Goal: Transaction & Acquisition: Purchase product/service

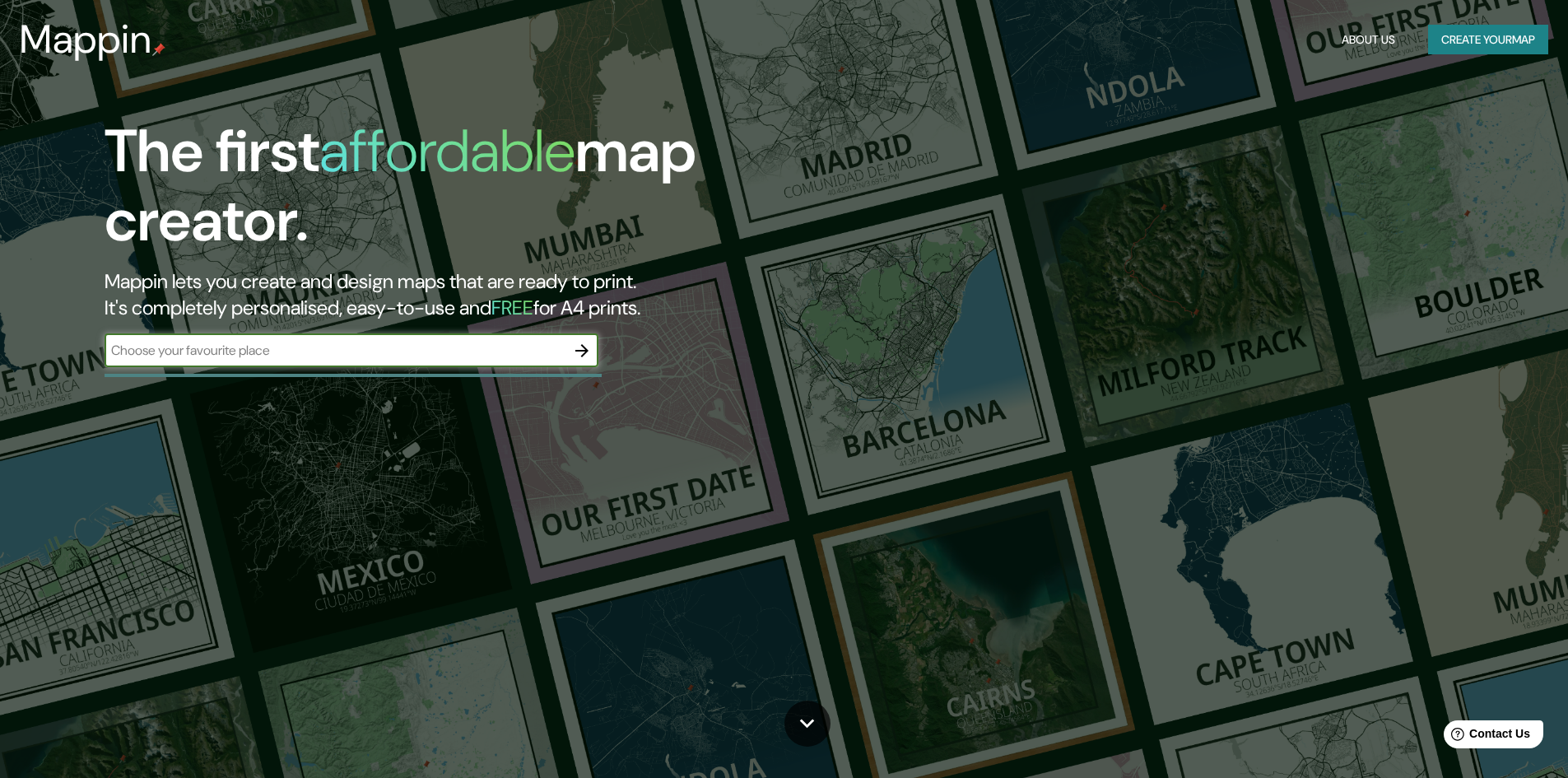
click at [1477, 41] on button "Create your map" at bounding box center [1488, 40] width 120 height 30
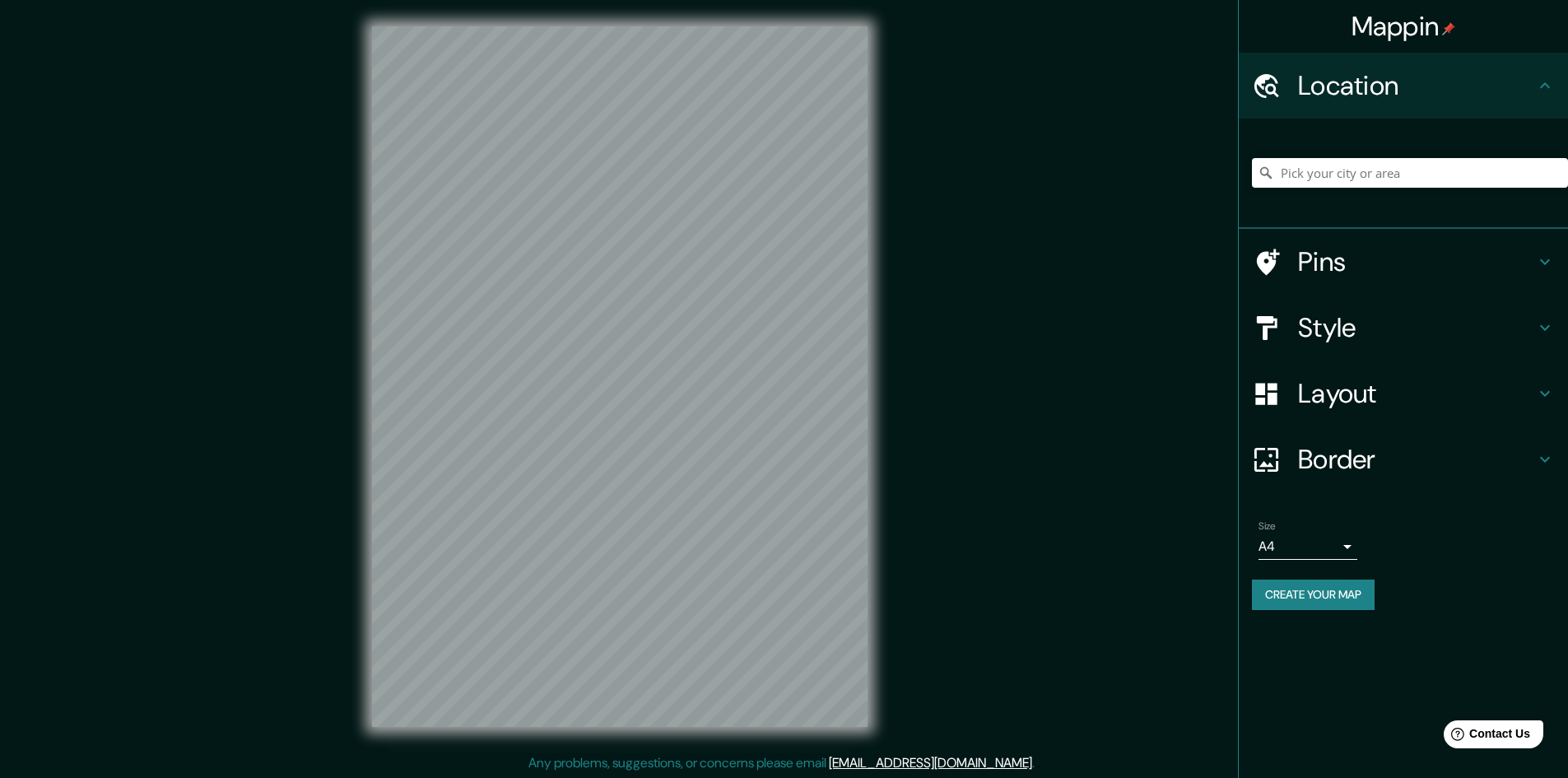
click at [1311, 83] on h4 "Location" at bounding box center [1417, 86] width 237 height 33
click at [1342, 171] on input "Pick your city or area" at bounding box center [1411, 173] width 316 height 29
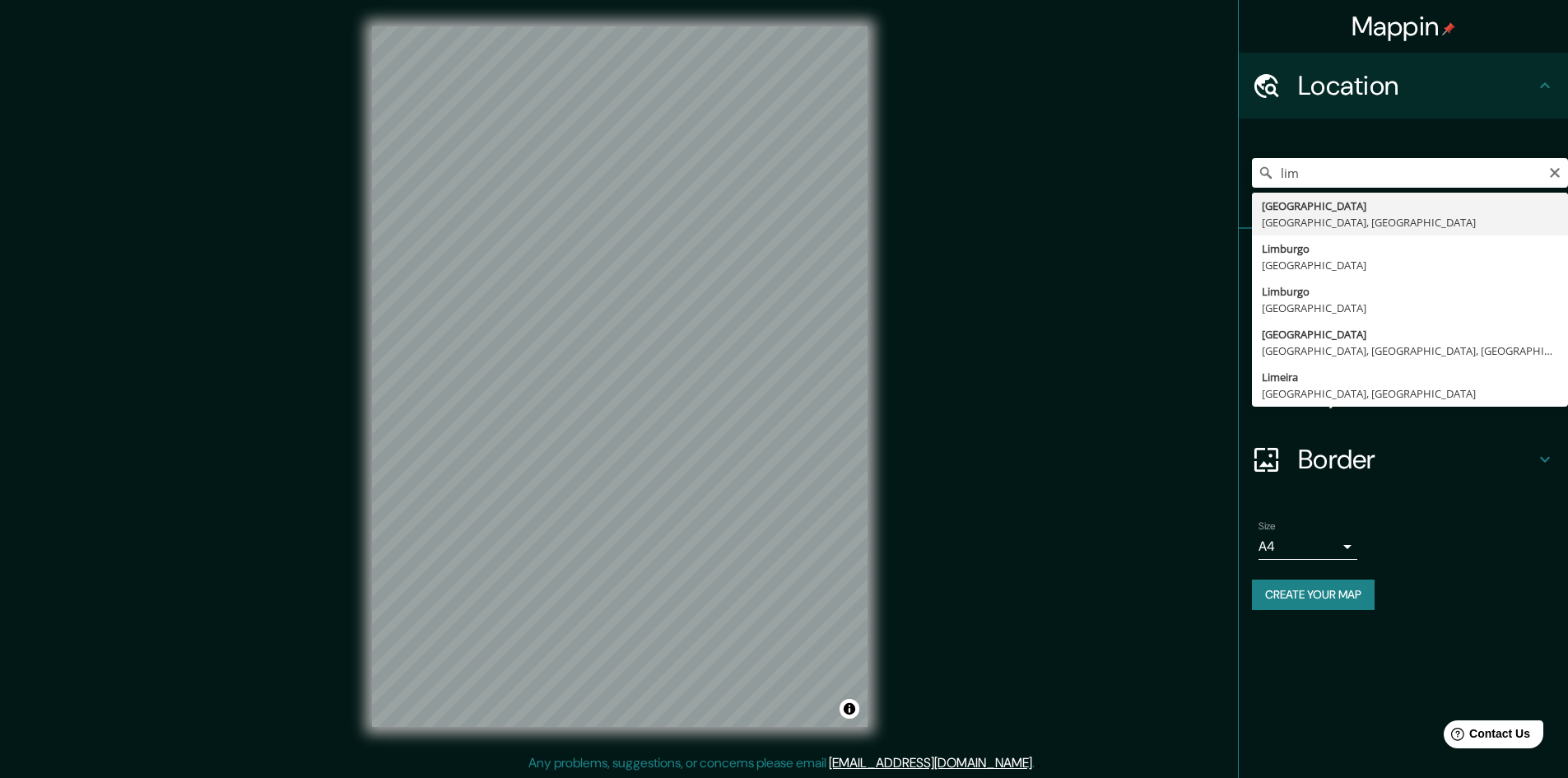
type input "[GEOGRAPHIC_DATA], [GEOGRAPHIC_DATA], [GEOGRAPHIC_DATA]"
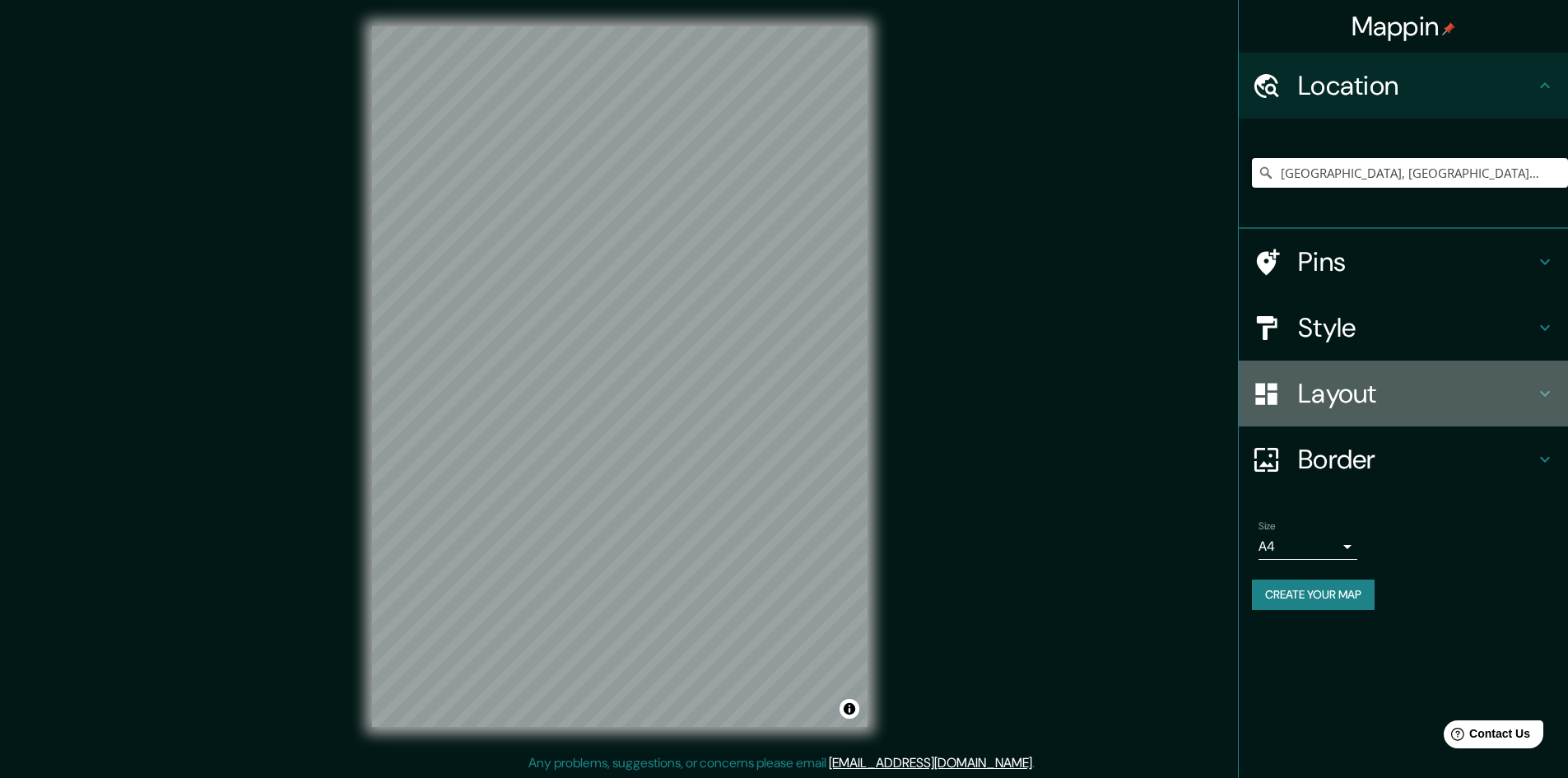
click at [1367, 395] on h4 "Layout" at bounding box center [1417, 394] width 237 height 33
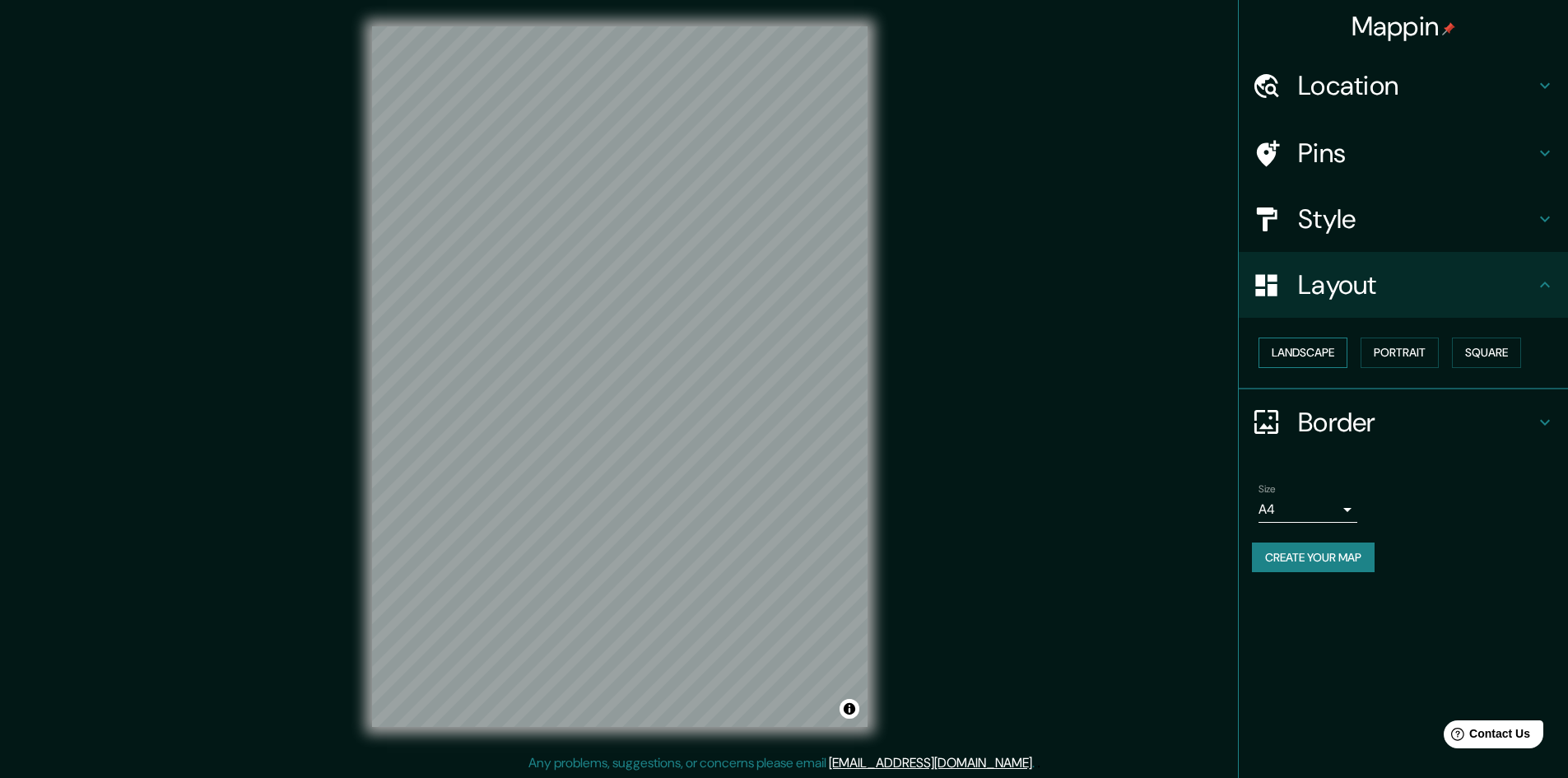
click at [1307, 349] on button "Landscape" at bounding box center [1303, 352] width 89 height 30
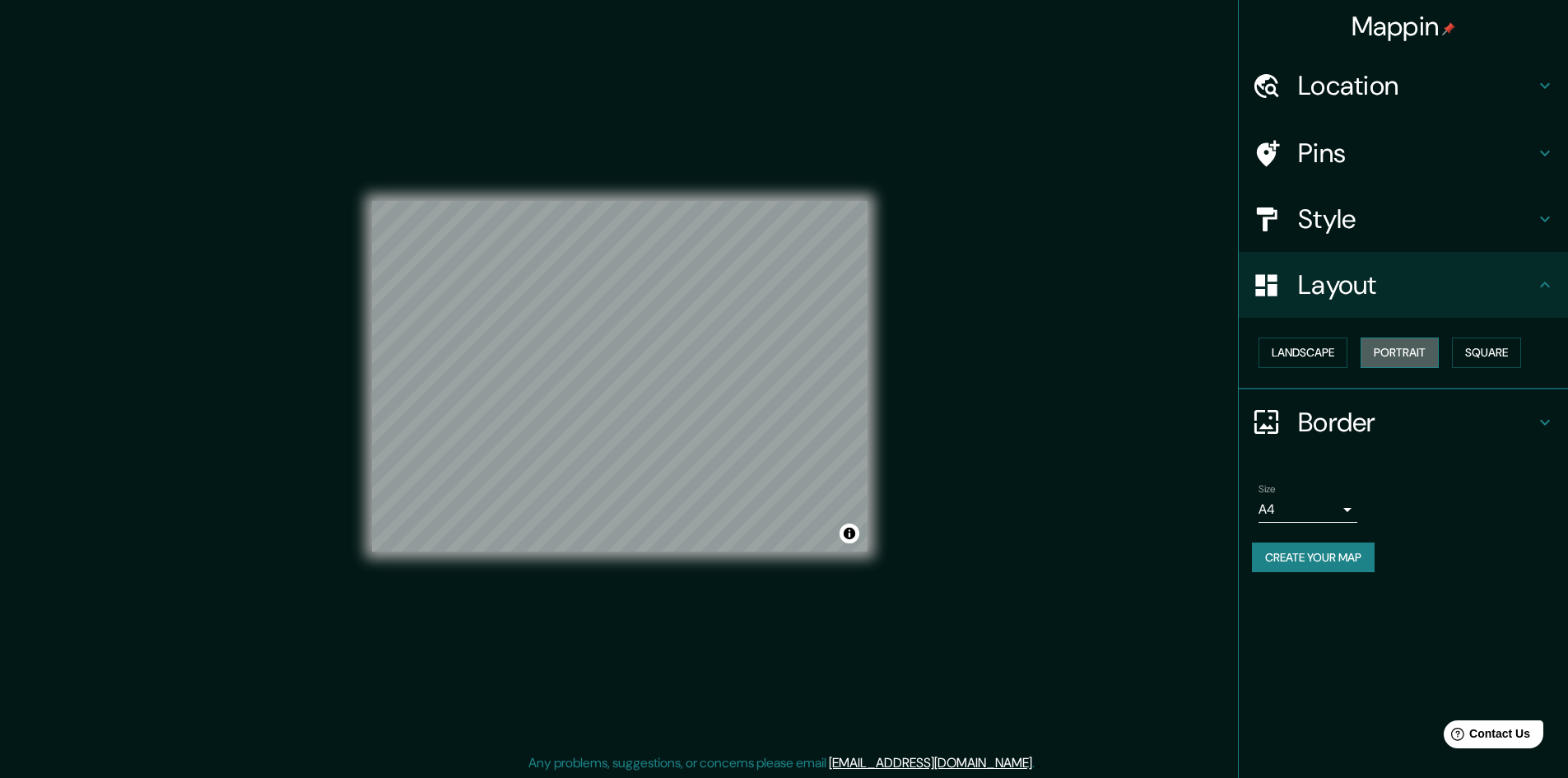
click at [1402, 347] on button "Portrait" at bounding box center [1400, 352] width 78 height 30
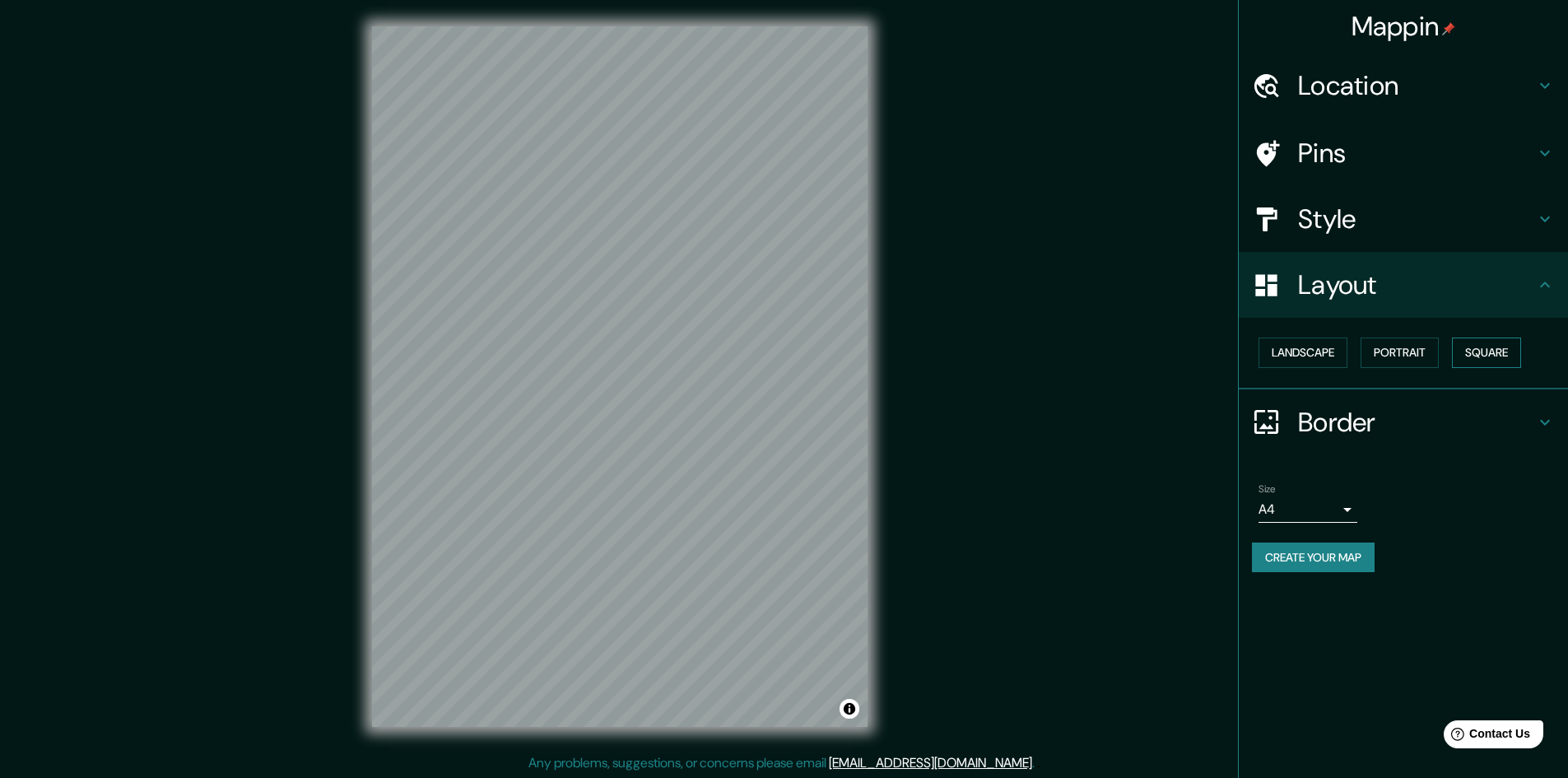
click at [1476, 349] on button "Square" at bounding box center [1486, 352] width 69 height 30
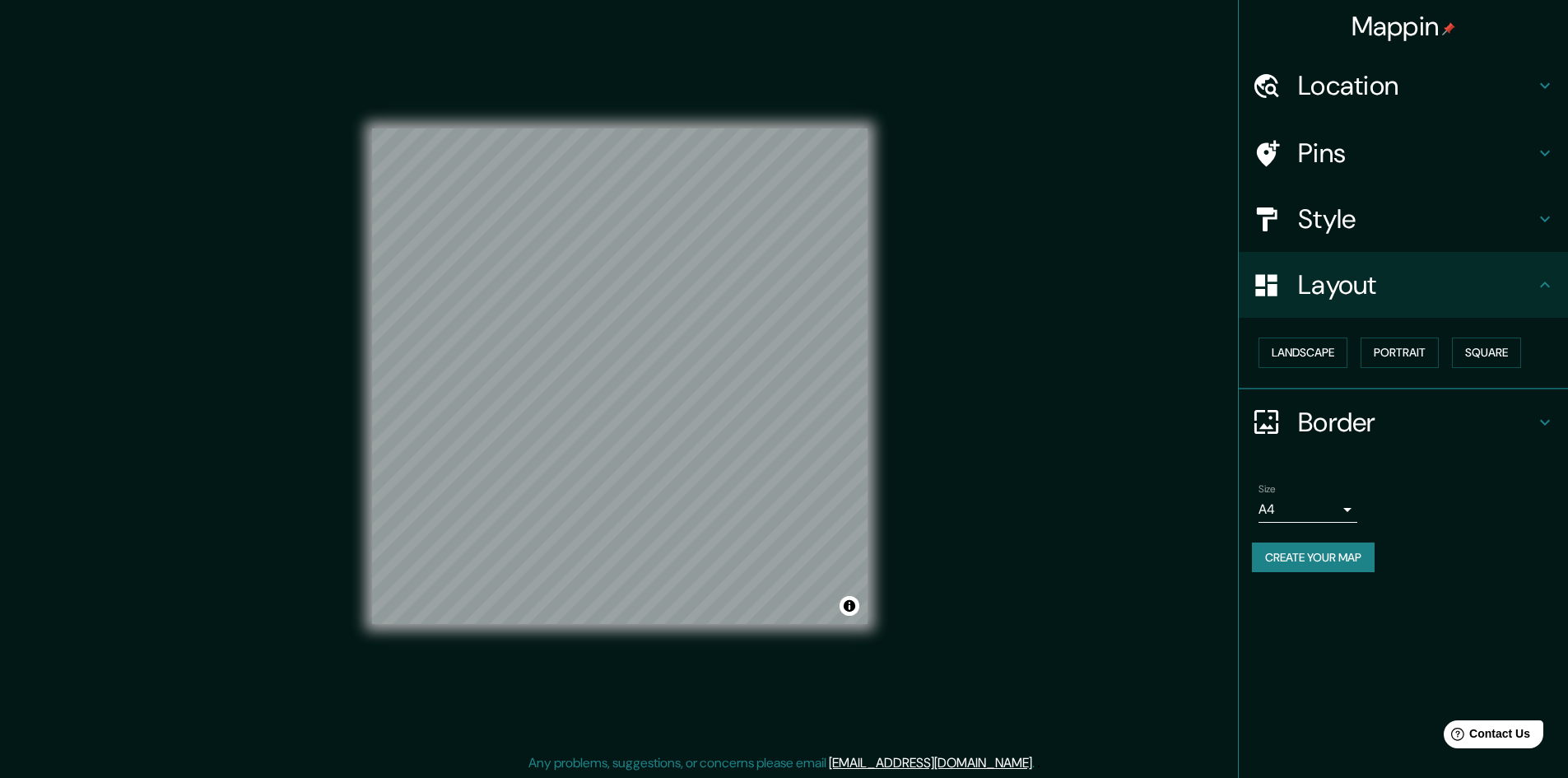
click at [1349, 509] on body "Mappin Location [GEOGRAPHIC_DATA], [GEOGRAPHIC_DATA], [GEOGRAPHIC_DATA] Pins St…" at bounding box center [784, 389] width 1568 height 778
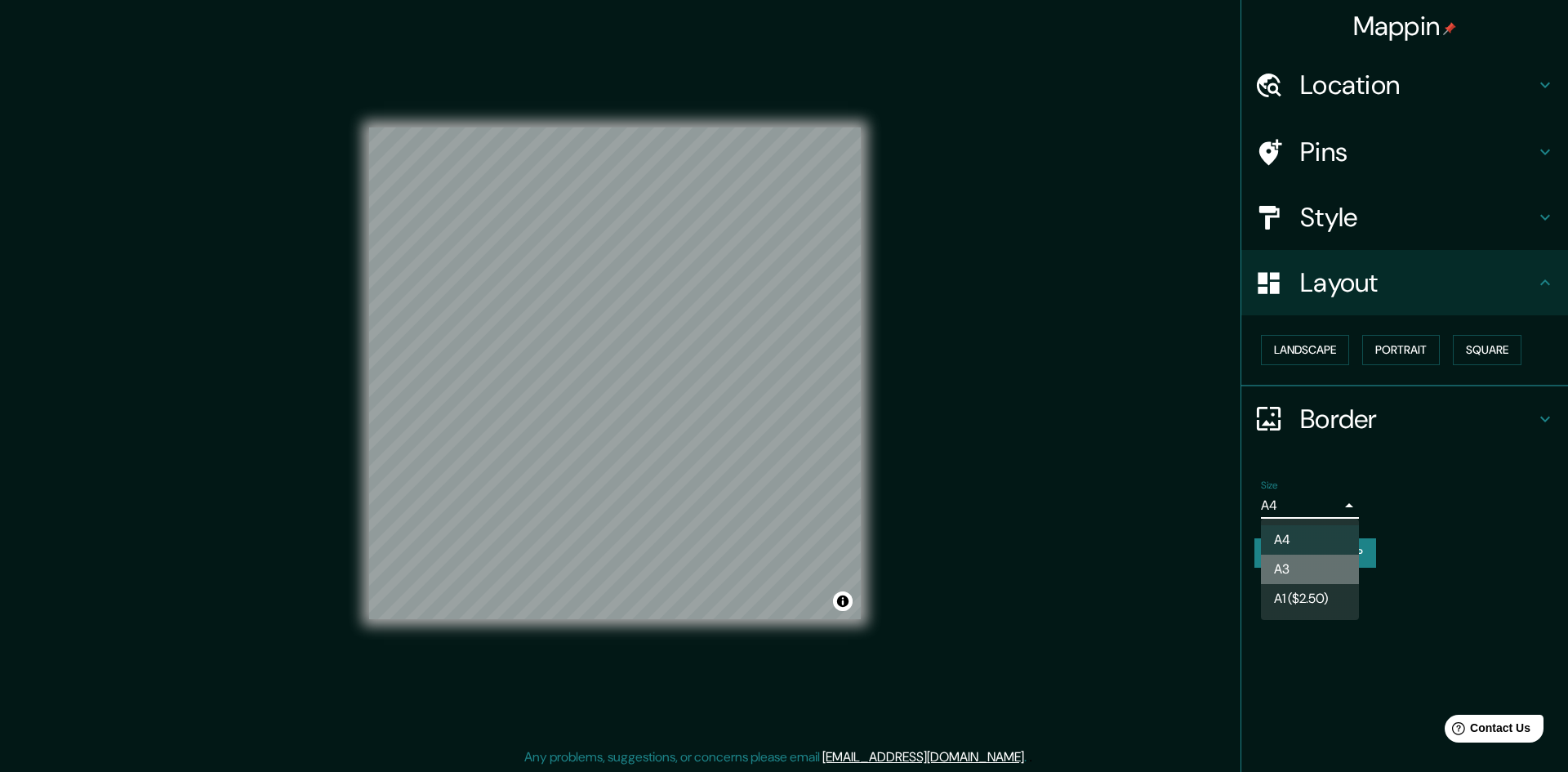
click at [1301, 577] on li "A3" at bounding box center [1309, 569] width 98 height 29
type input "a4"
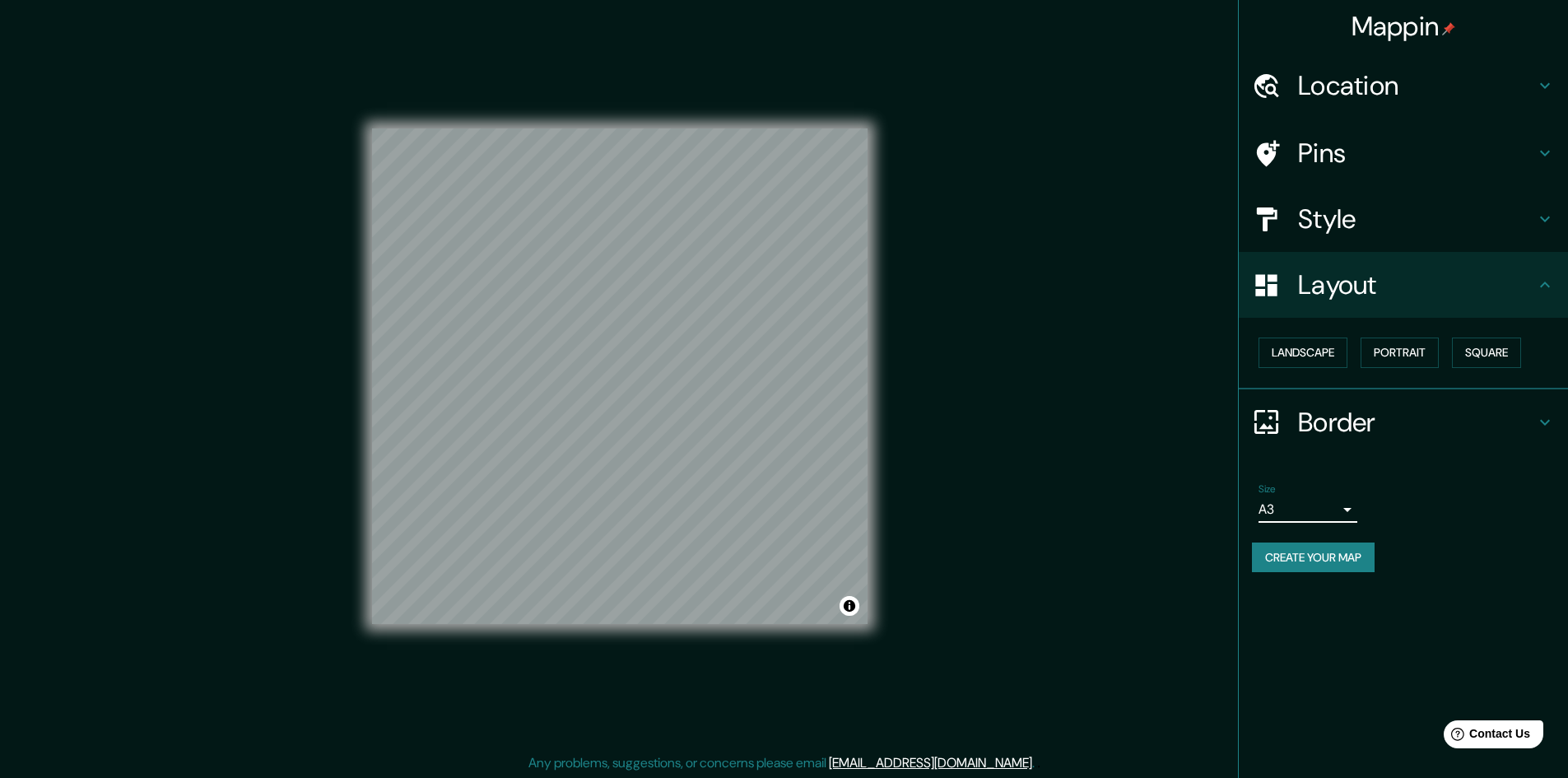
click at [1292, 205] on div at bounding box center [1276, 219] width 46 height 29
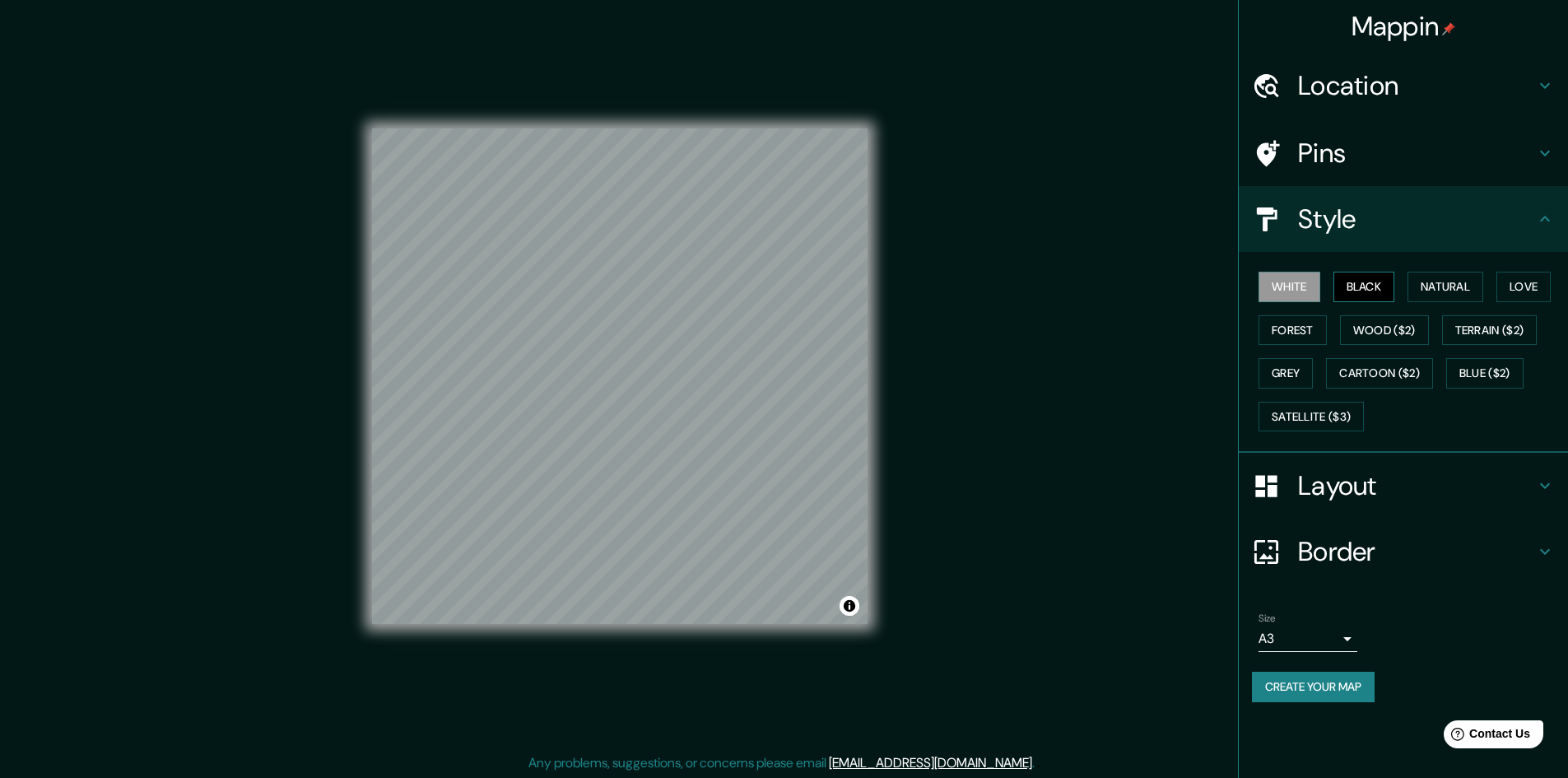
click at [1372, 289] on button "Black" at bounding box center [1364, 286] width 62 height 30
click at [1440, 284] on button "Natural" at bounding box center [1446, 286] width 75 height 30
click at [1526, 290] on button "Love" at bounding box center [1523, 286] width 54 height 30
click at [1272, 319] on button "Forest" at bounding box center [1293, 330] width 68 height 30
click at [1370, 334] on button "Wood ($2)" at bounding box center [1384, 330] width 89 height 30
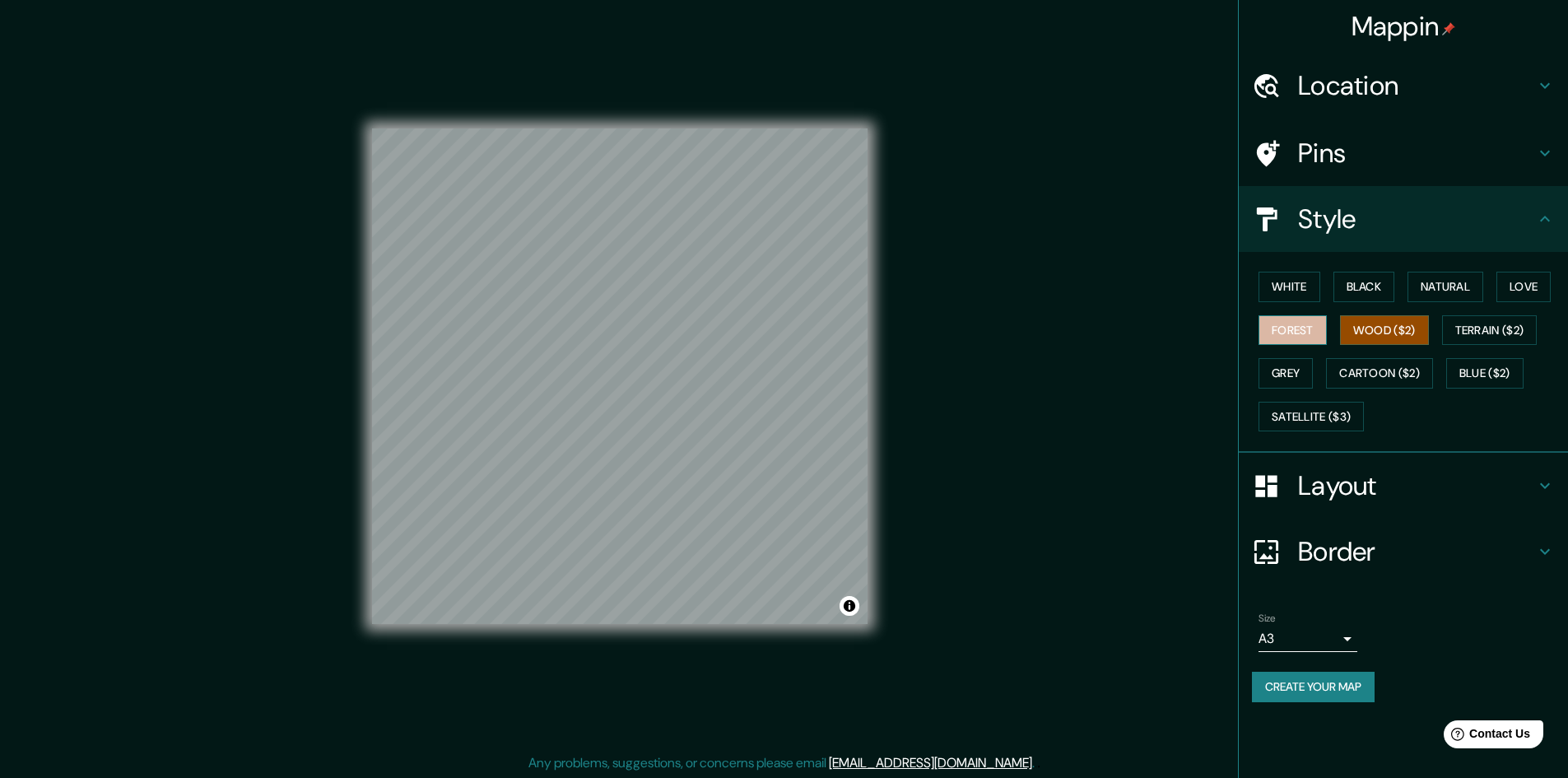
click at [1310, 326] on button "Forest" at bounding box center [1293, 330] width 68 height 30
click at [1277, 287] on button "White" at bounding box center [1289, 286] width 62 height 30
click at [1369, 292] on button "Black" at bounding box center [1364, 286] width 62 height 30
click at [1443, 290] on button "Natural" at bounding box center [1446, 286] width 75 height 30
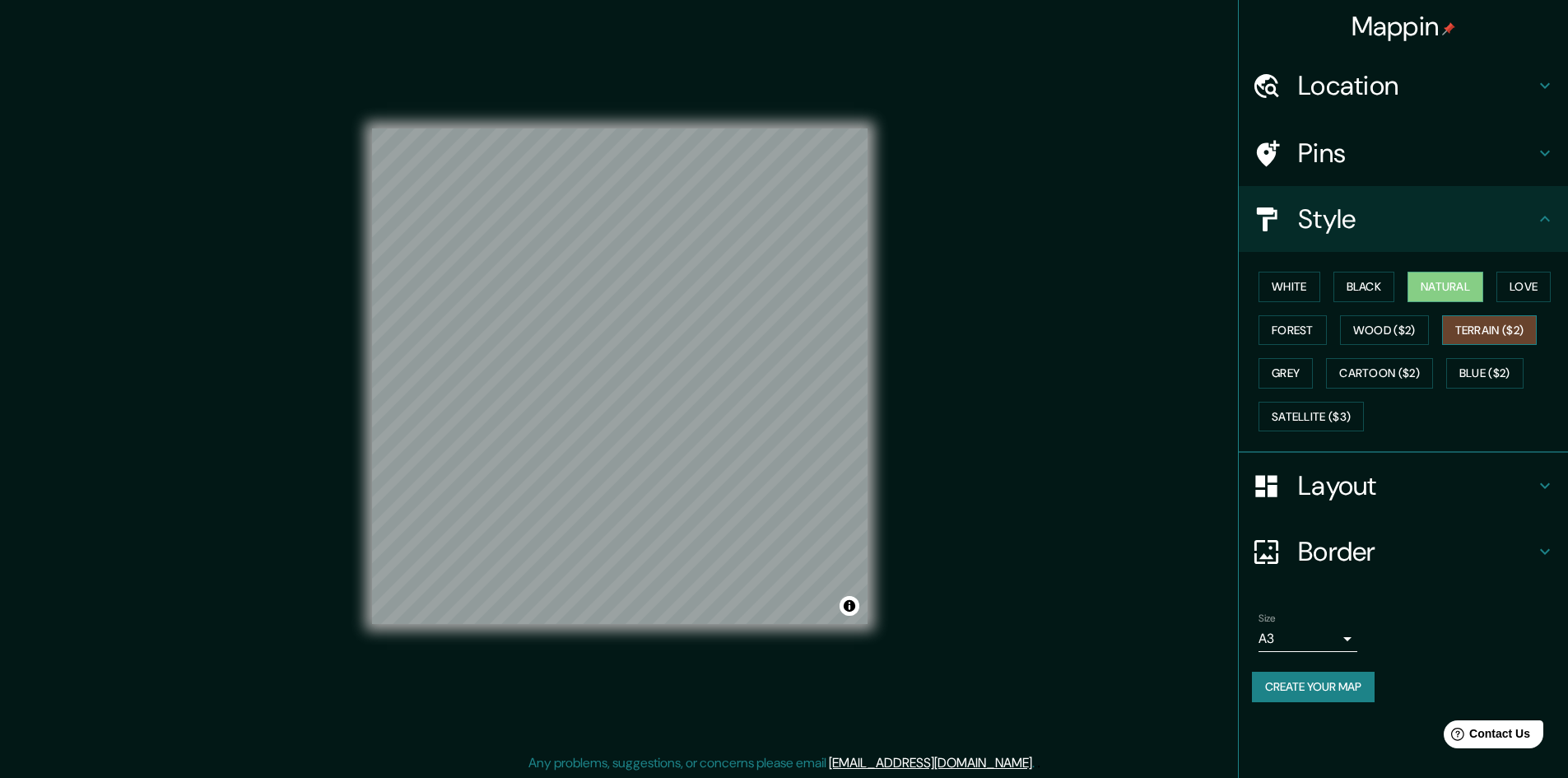
click at [1467, 321] on button "Terrain ($2)" at bounding box center [1490, 330] width 96 height 30
click at [1386, 339] on button "Wood ($2)" at bounding box center [1384, 330] width 89 height 30
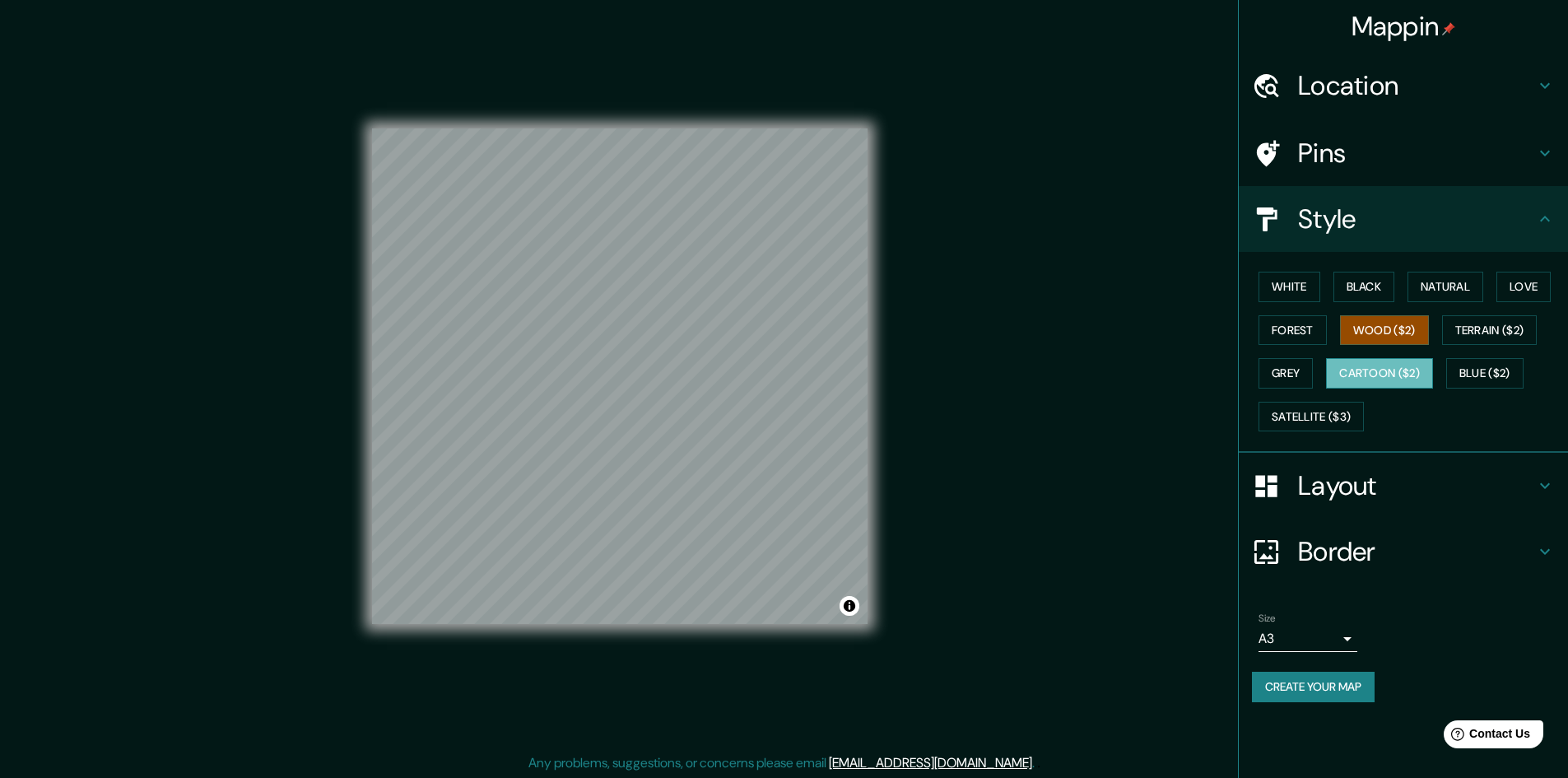
click at [1381, 368] on button "Cartoon ($2)" at bounding box center [1379, 372] width 107 height 30
click at [1304, 377] on button "Grey" at bounding box center [1286, 372] width 54 height 30
click at [1274, 264] on div "White Black Natural Love Forest Wood ($2) Terrain ($2) Grey Cartoon ($2) Blue (…" at bounding box center [1403, 352] width 329 height 200
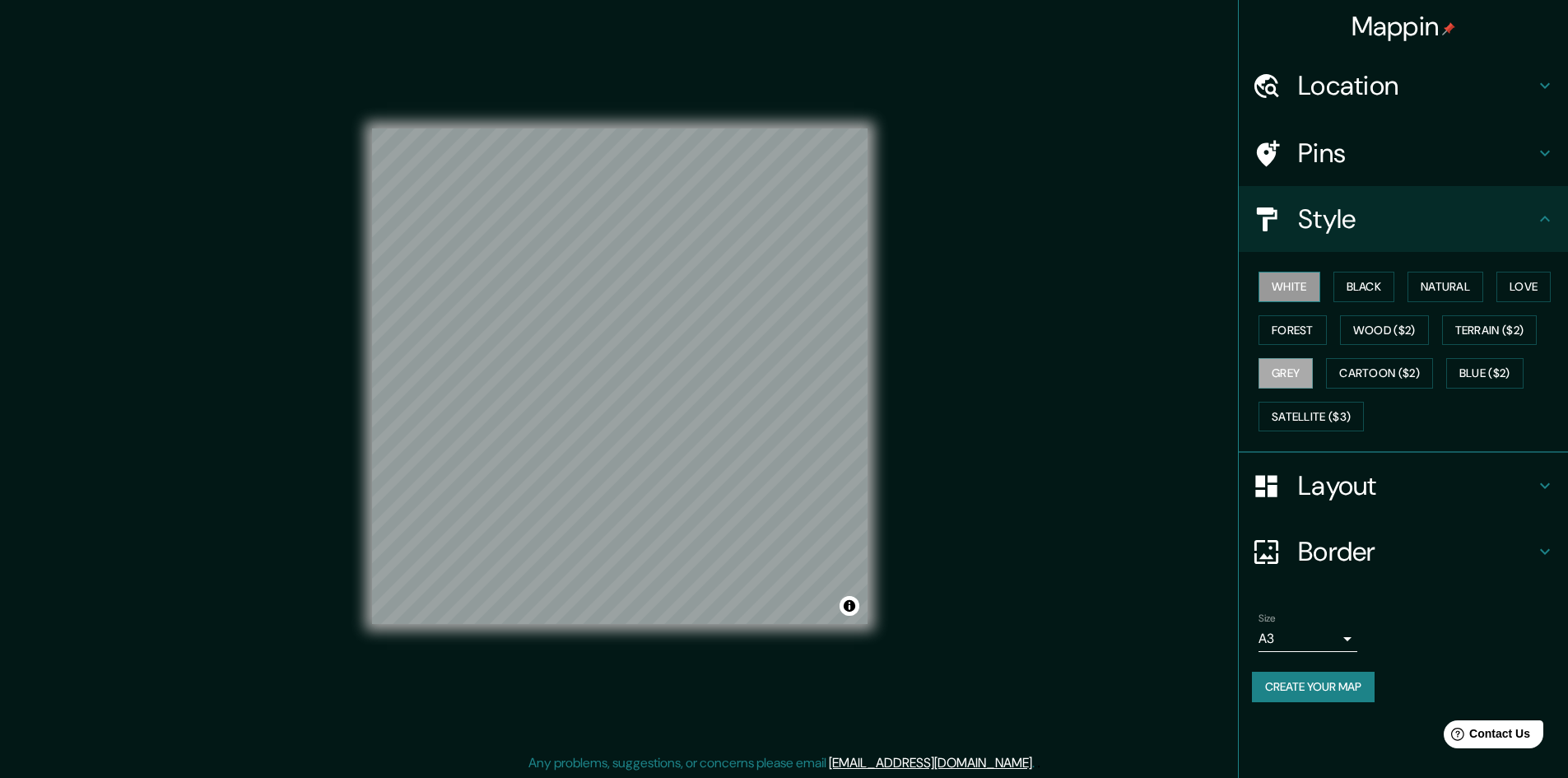
click at [1294, 287] on button "White" at bounding box center [1289, 286] width 62 height 30
click at [1319, 155] on h4 "Pins" at bounding box center [1417, 154] width 237 height 33
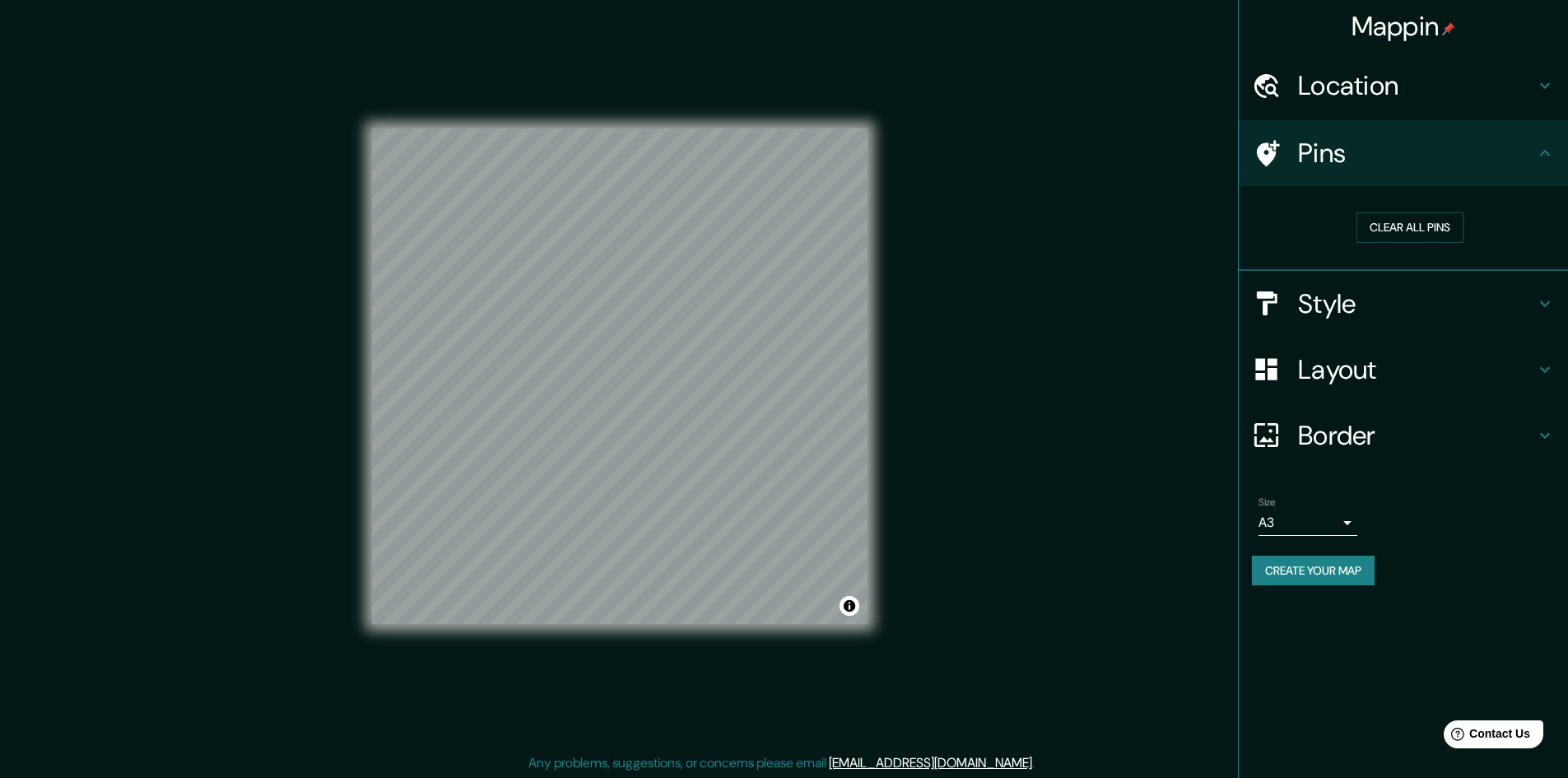
click at [1350, 86] on h4 "Location" at bounding box center [1417, 86] width 237 height 33
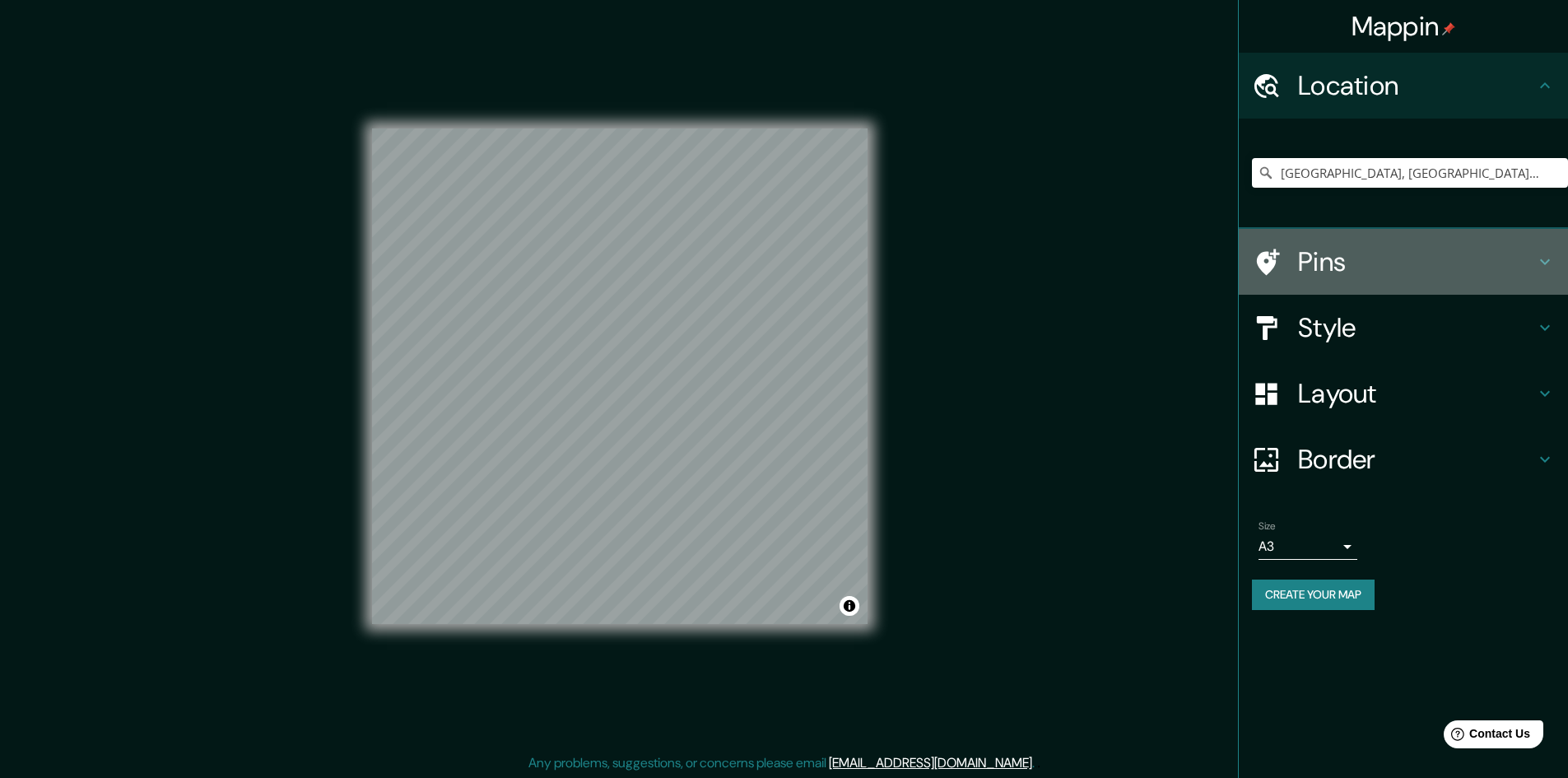
click at [1393, 273] on h4 "Pins" at bounding box center [1417, 262] width 237 height 33
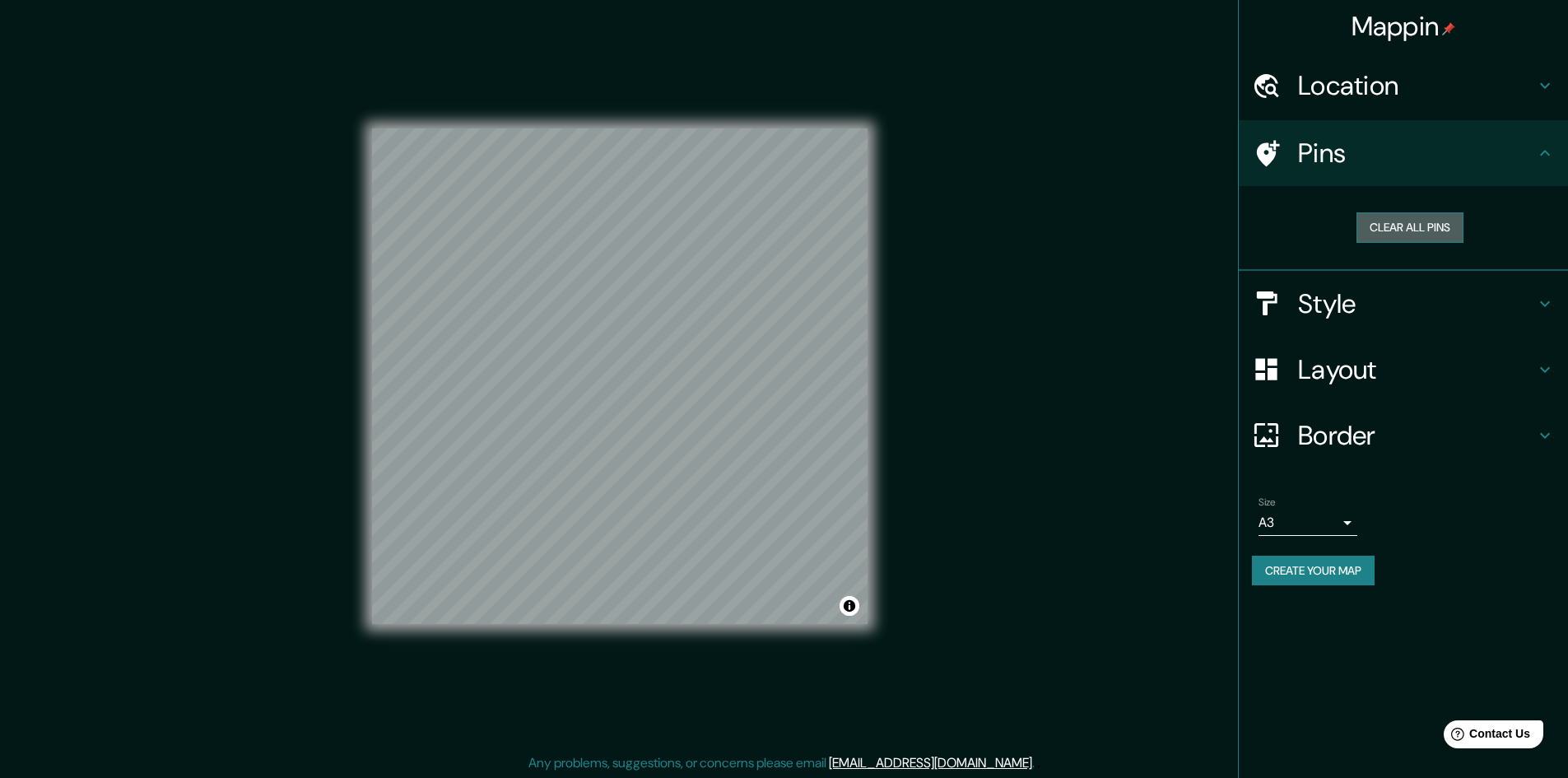
click at [1392, 213] on button "Clear all pins" at bounding box center [1410, 227] width 107 height 30
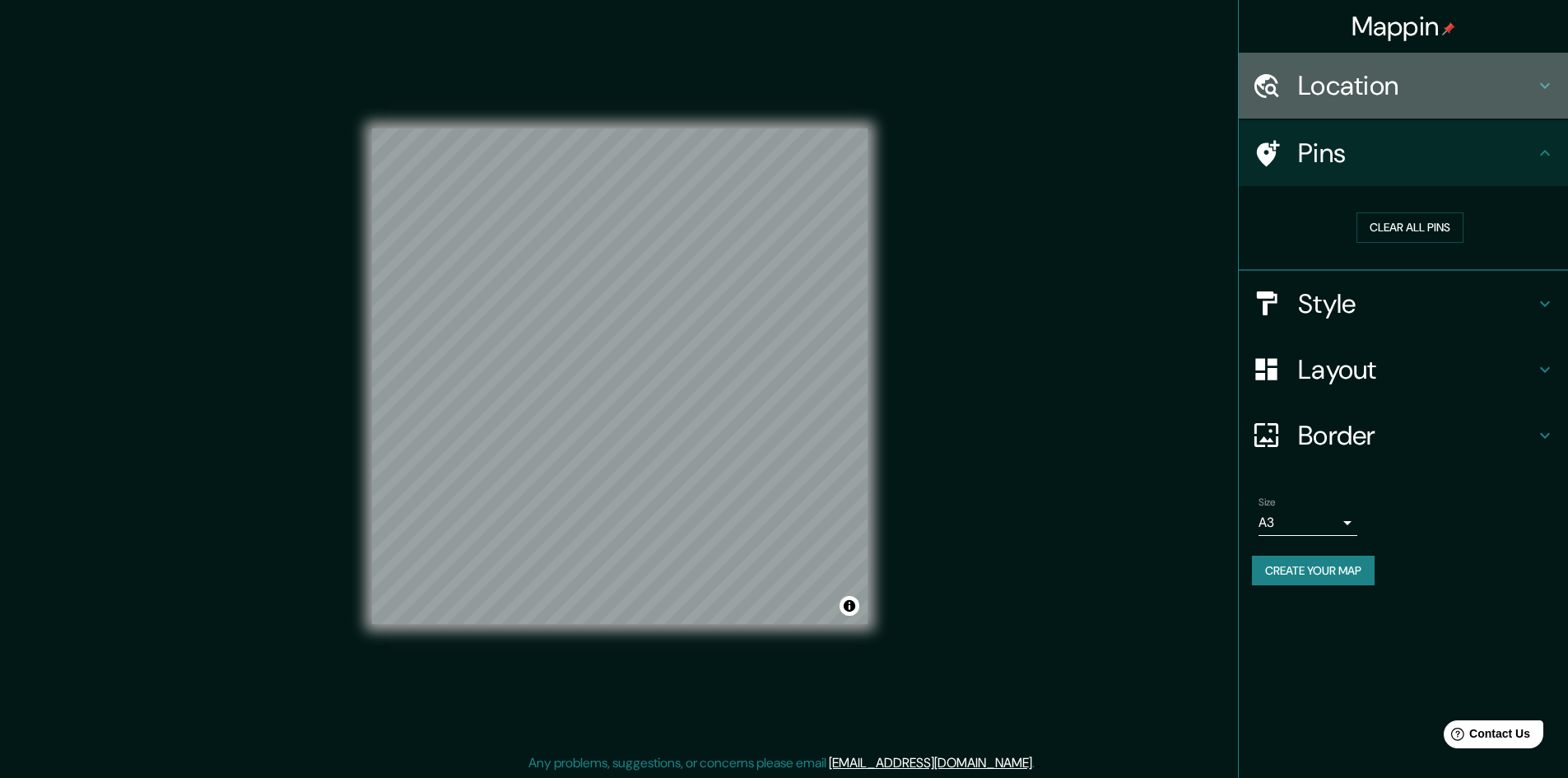
click at [1388, 88] on h4 "Location" at bounding box center [1417, 86] width 237 height 33
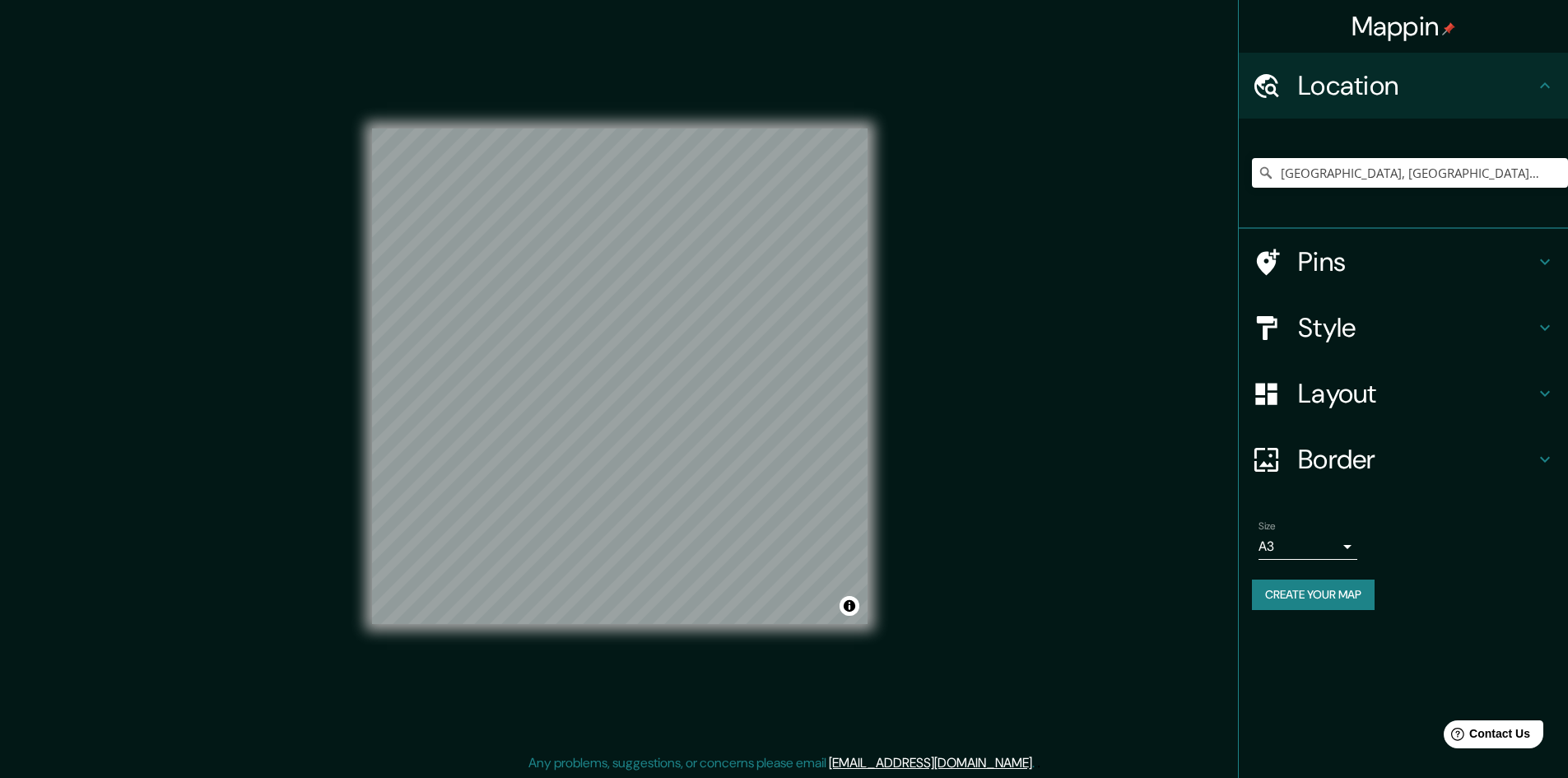
click at [1351, 269] on h4 "Pins" at bounding box center [1417, 262] width 237 height 33
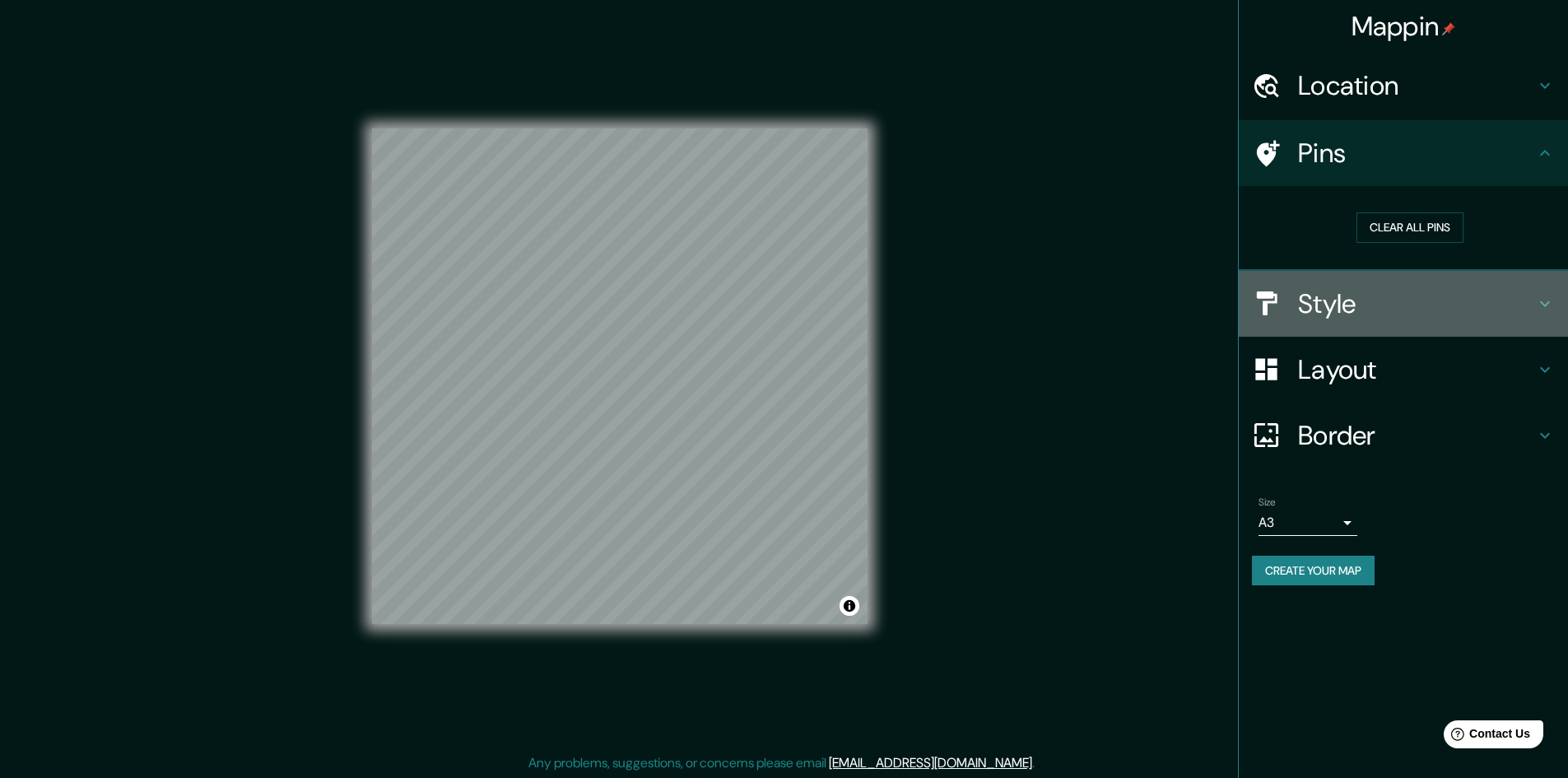
click at [1346, 308] on h4 "Style" at bounding box center [1417, 303] width 237 height 33
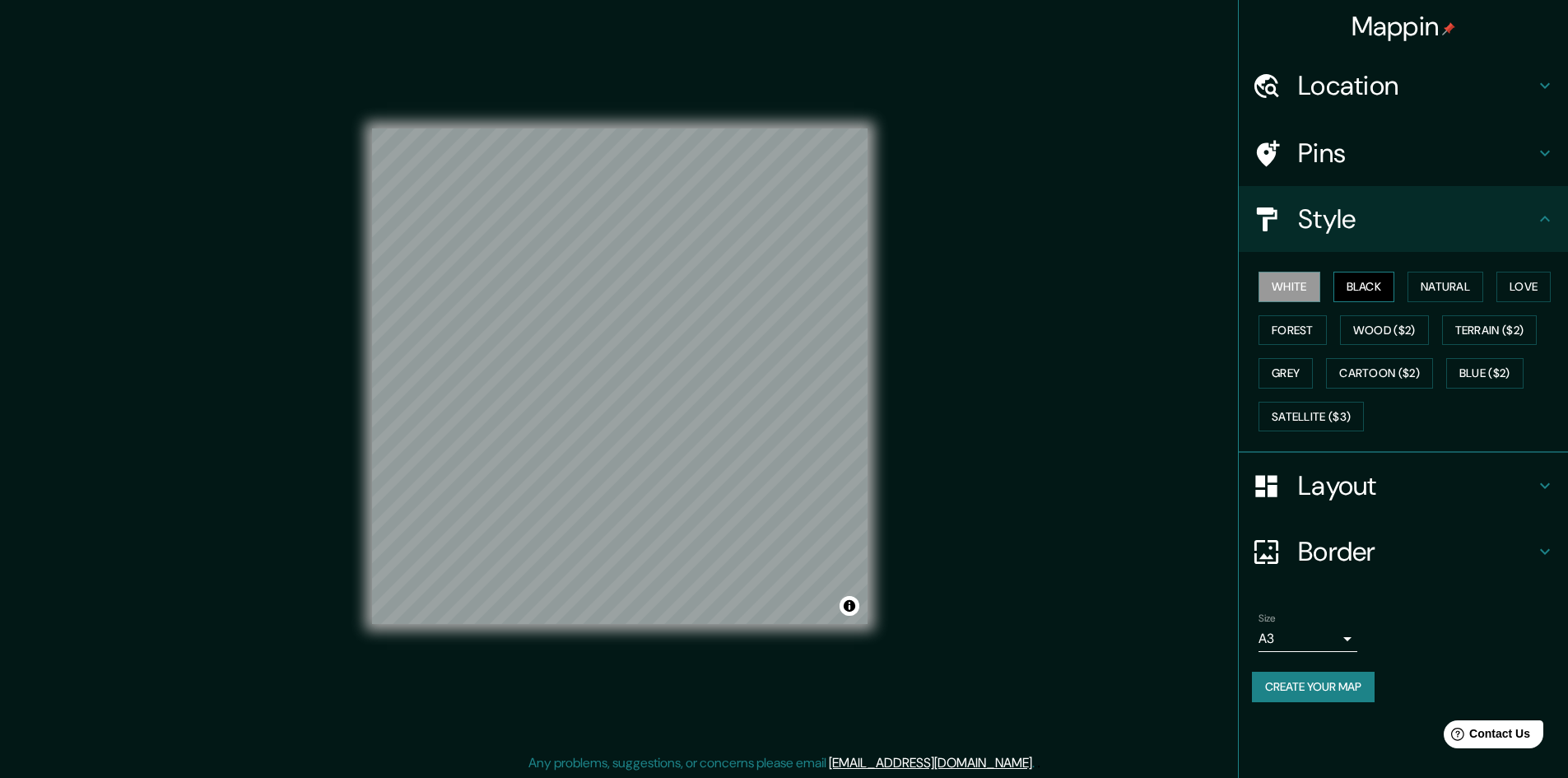
click at [1363, 288] on button "Black" at bounding box center [1364, 286] width 62 height 30
